Goal: Task Accomplishment & Management: Manage account settings

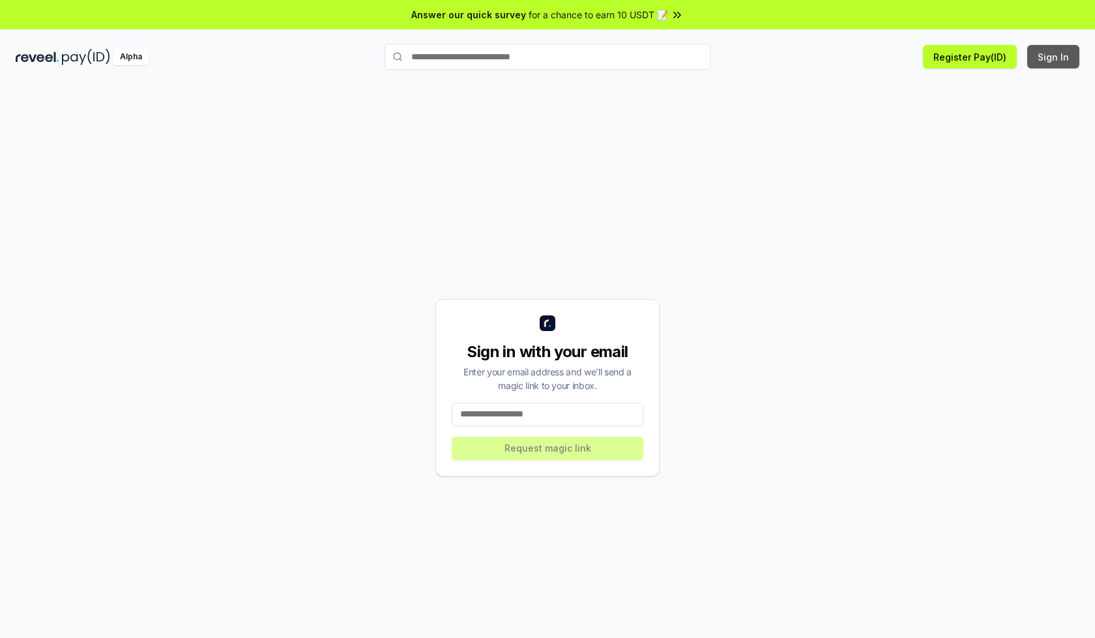
click at [1054, 57] on button "Sign In" at bounding box center [1053, 56] width 52 height 23
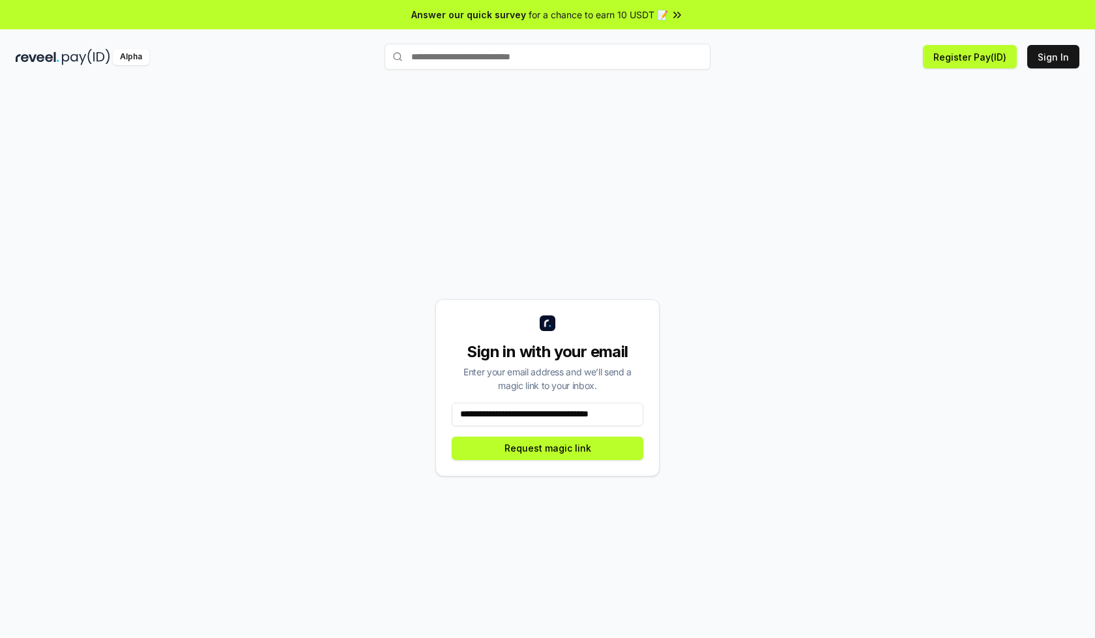
scroll to position [0, 18]
type input "**********"
click at [547, 448] on button "Request magic link" at bounding box center [548, 448] width 192 height 23
